Goal: Task Accomplishment & Management: Use online tool/utility

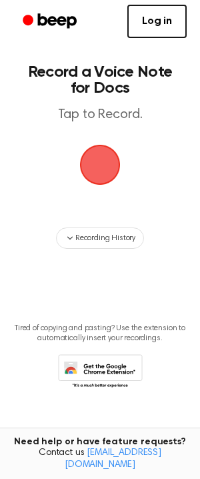
click at [94, 175] on span "button" at bounding box center [100, 164] width 63 height 63
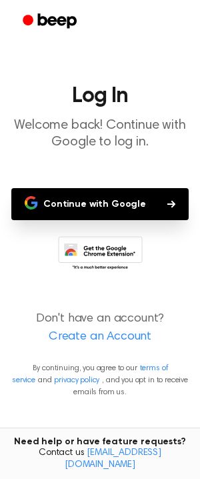
click at [65, 210] on button "Continue with Google" at bounding box center [99, 204] width 177 height 32
click at [71, 208] on button "Continue with Google" at bounding box center [99, 204] width 177 height 32
click at [159, 205] on button "Continue with Google" at bounding box center [99, 204] width 177 height 32
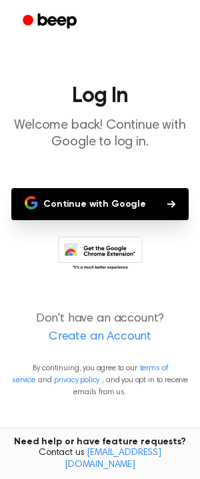
click at [159, 205] on button "Continue with Google" at bounding box center [99, 204] width 177 height 32
click at [73, 192] on button "Continue with Google" at bounding box center [99, 204] width 177 height 32
